Goal: Use online tool/utility: Use online tool/utility

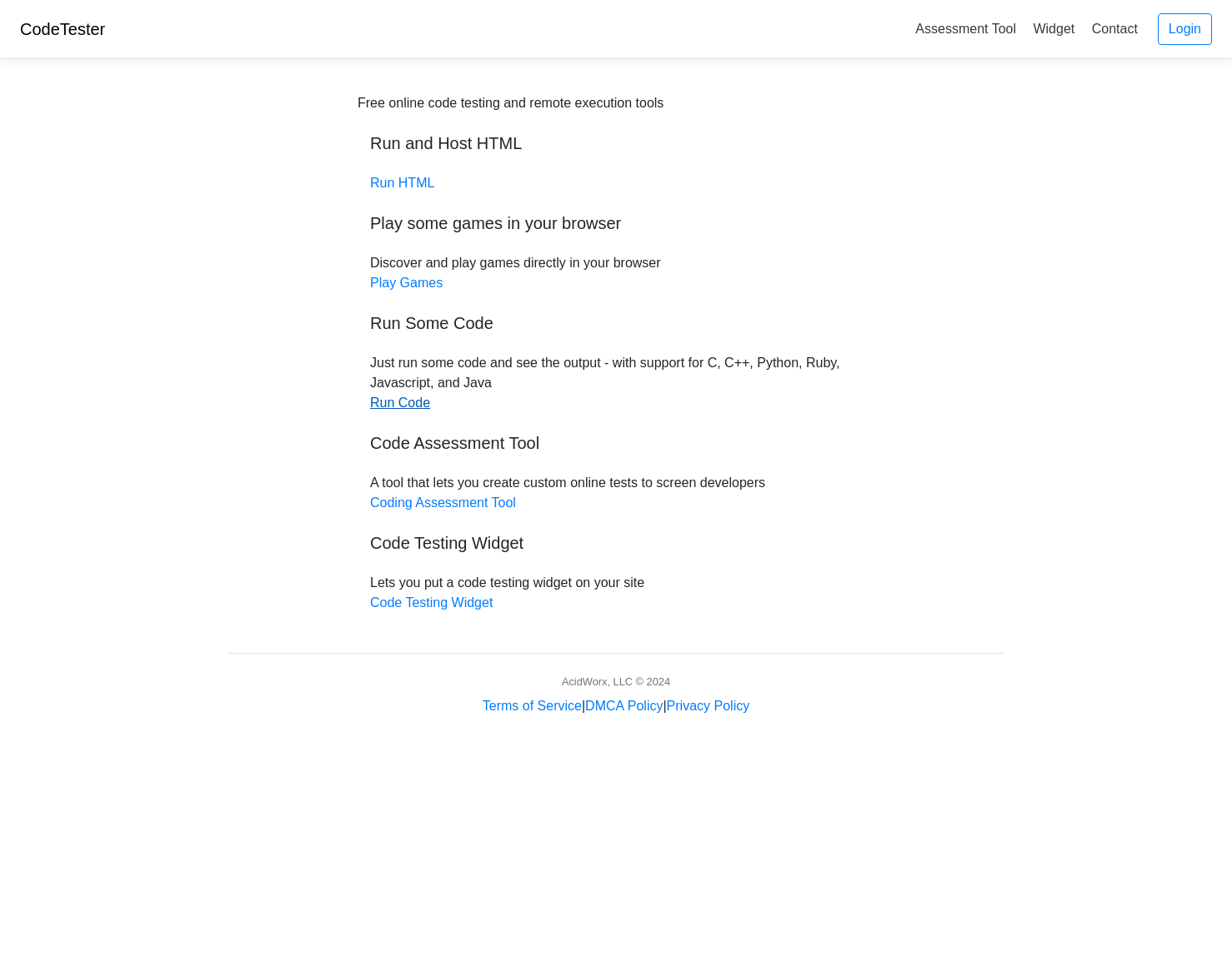
click at [397, 401] on link "Run Code" at bounding box center [400, 402] width 60 height 14
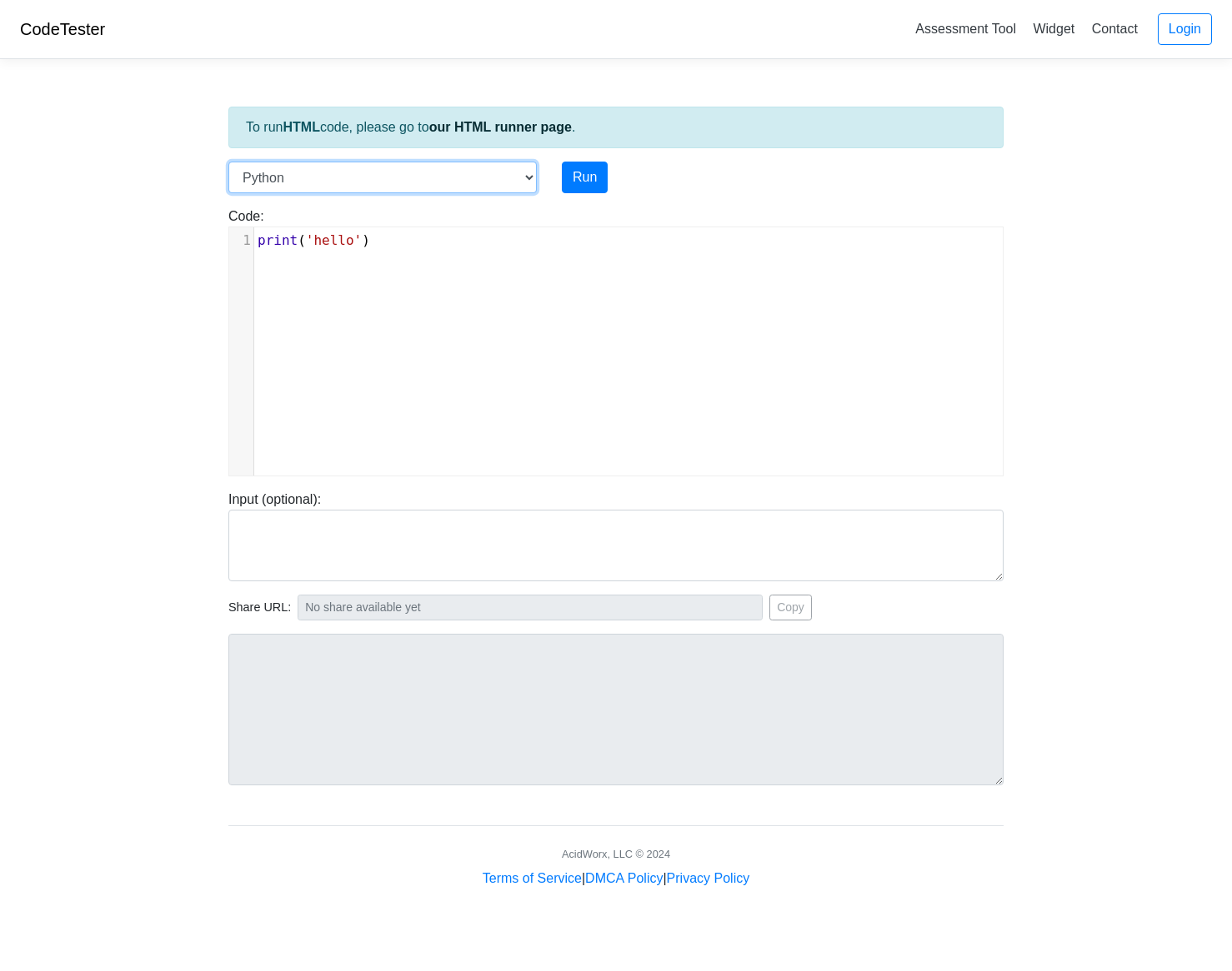
click at [531, 171] on select "C C++ Go Java Javascript Python Ruby" at bounding box center [383, 177] width 309 height 31
select select "c"
click at [229, 161] on select "C C++ Go Java Javascript Python Ruby" at bounding box center [383, 177] width 309 height 31
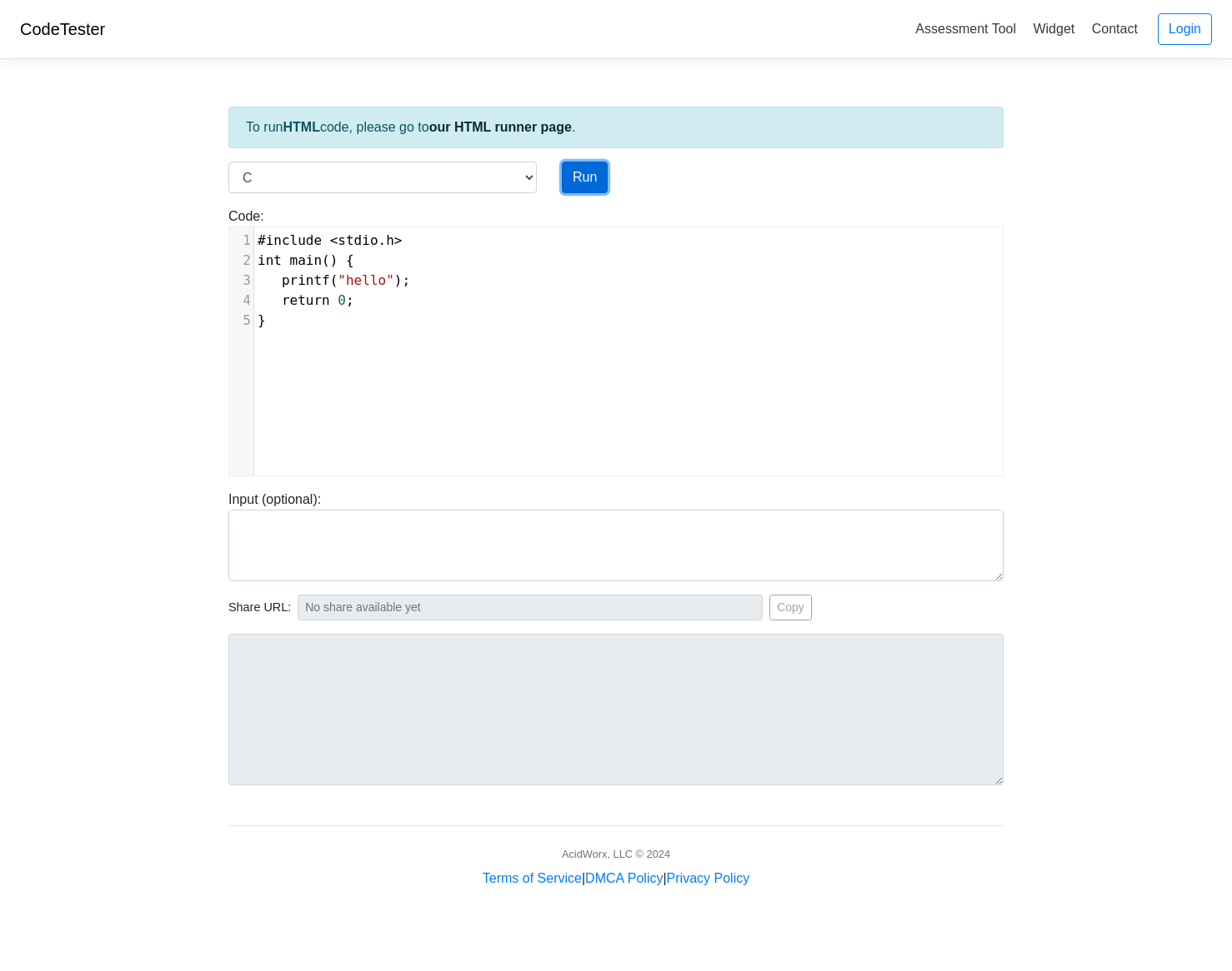
click at [589, 169] on button "Run" at bounding box center [584, 177] width 46 height 31
type input "[URL][DOMAIN_NAME]"
type textarea "Stdout: hello"
click at [522, 173] on select "C C++ Go Java Javascript Python Ruby" at bounding box center [383, 177] width 309 height 31
select select "python"
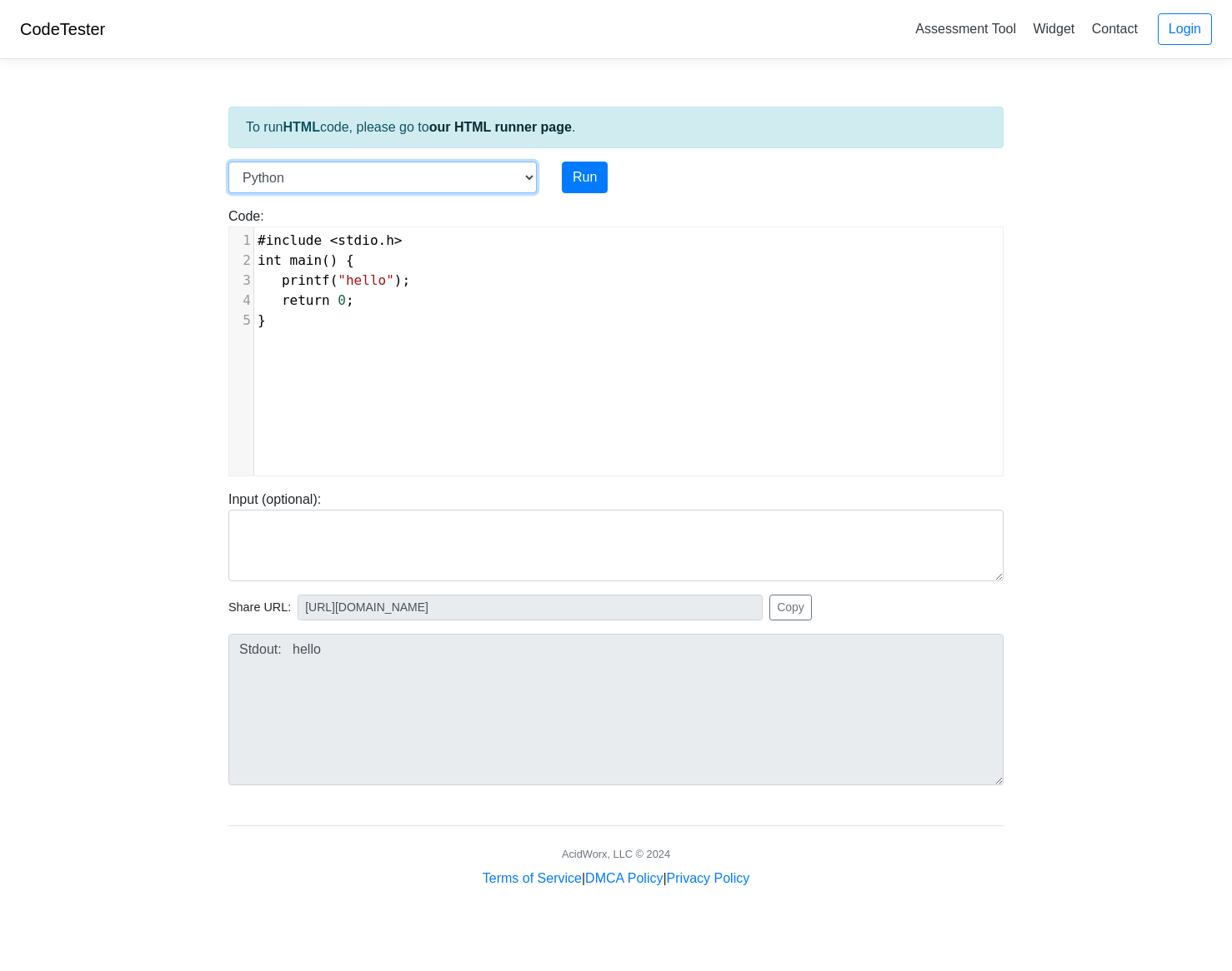
click at [229, 161] on select "C C++ Go Java Javascript Python Ruby" at bounding box center [383, 177] width 309 height 31
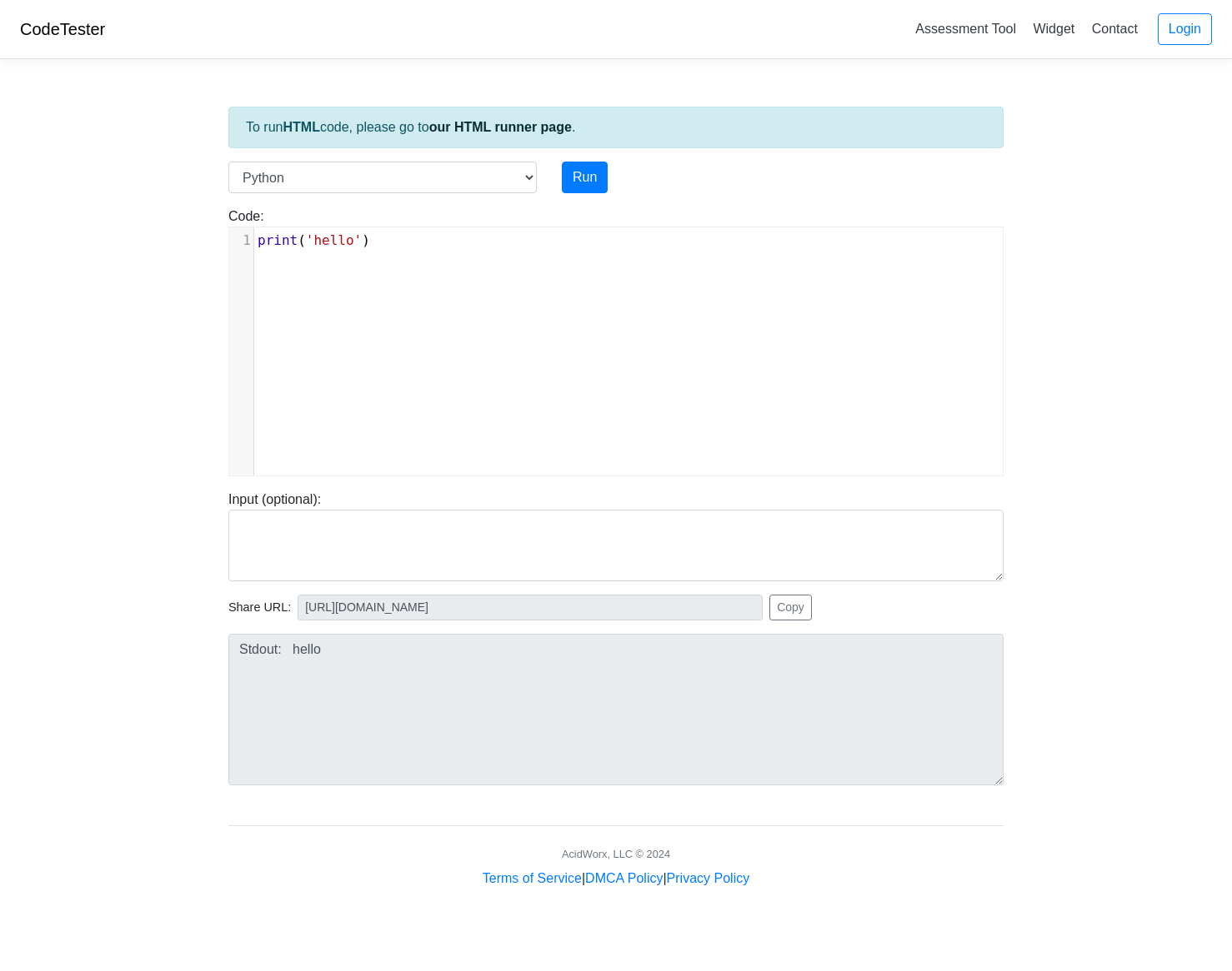
click at [319, 249] on div "xxxxxxxxxx 1 print ( 'hello' )" at bounding box center [635, 240] width 762 height 26
click at [319, 249] on div "x 1 print ( 'hello' )" at bounding box center [635, 240] width 762 height 26
type textarea "​print('hello')"
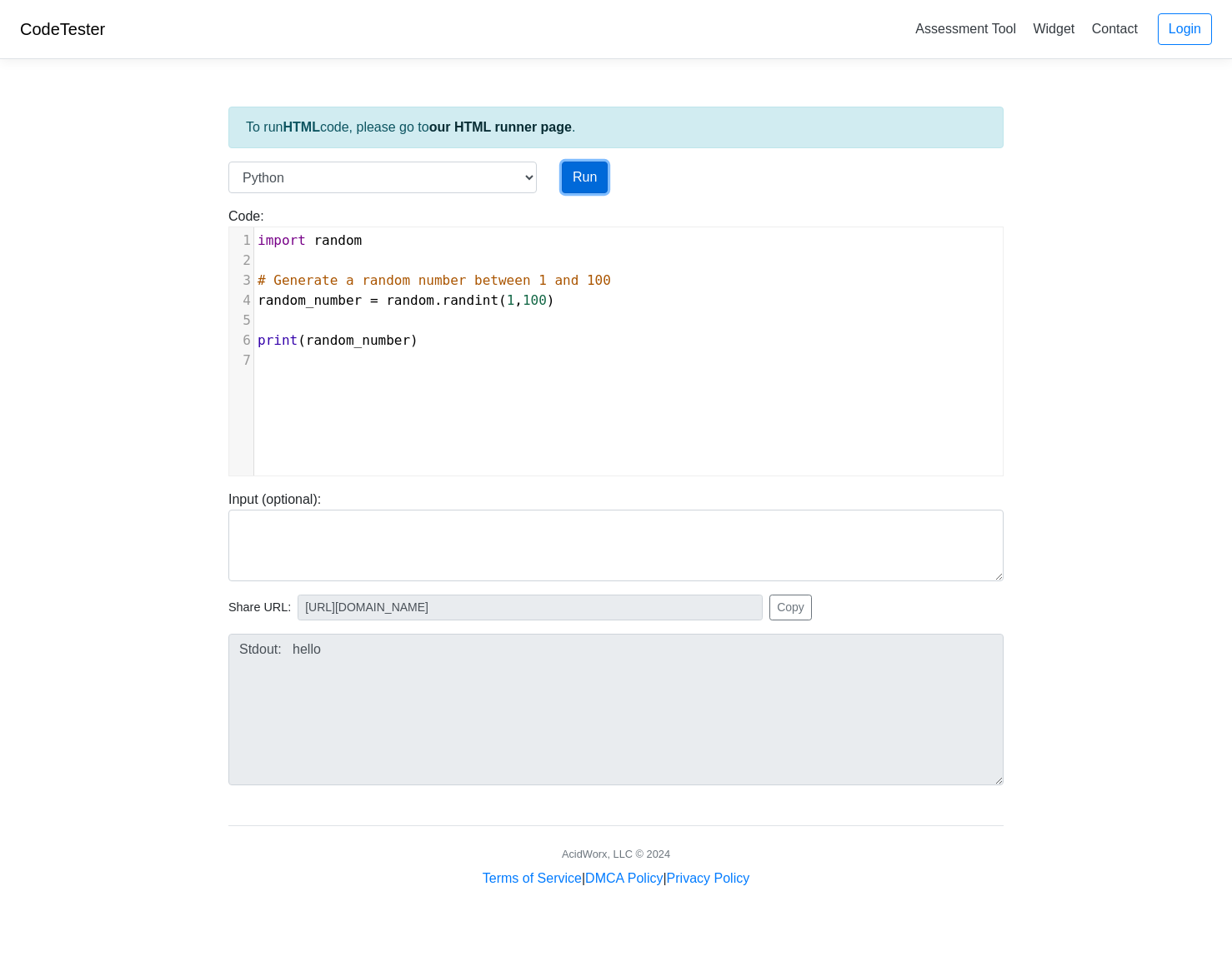
click at [595, 180] on button "Run" at bounding box center [584, 177] width 46 height 31
type input "[URL][DOMAIN_NAME]"
type textarea "Stdout: 58"
